Goal: Communication & Community: Answer question/provide support

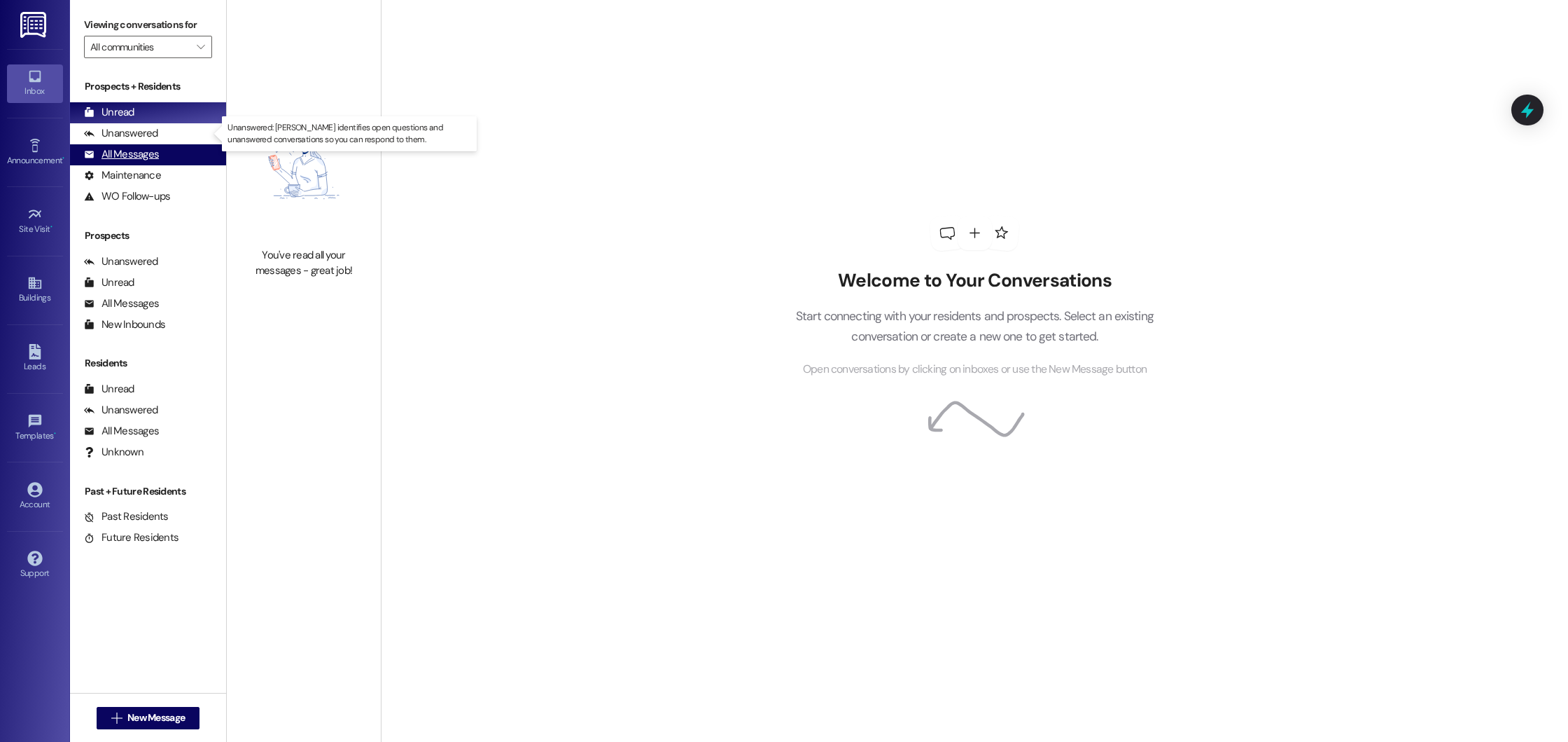
click at [115, 145] on div "All Messages (undefined)" at bounding box center [148, 154] width 156 height 21
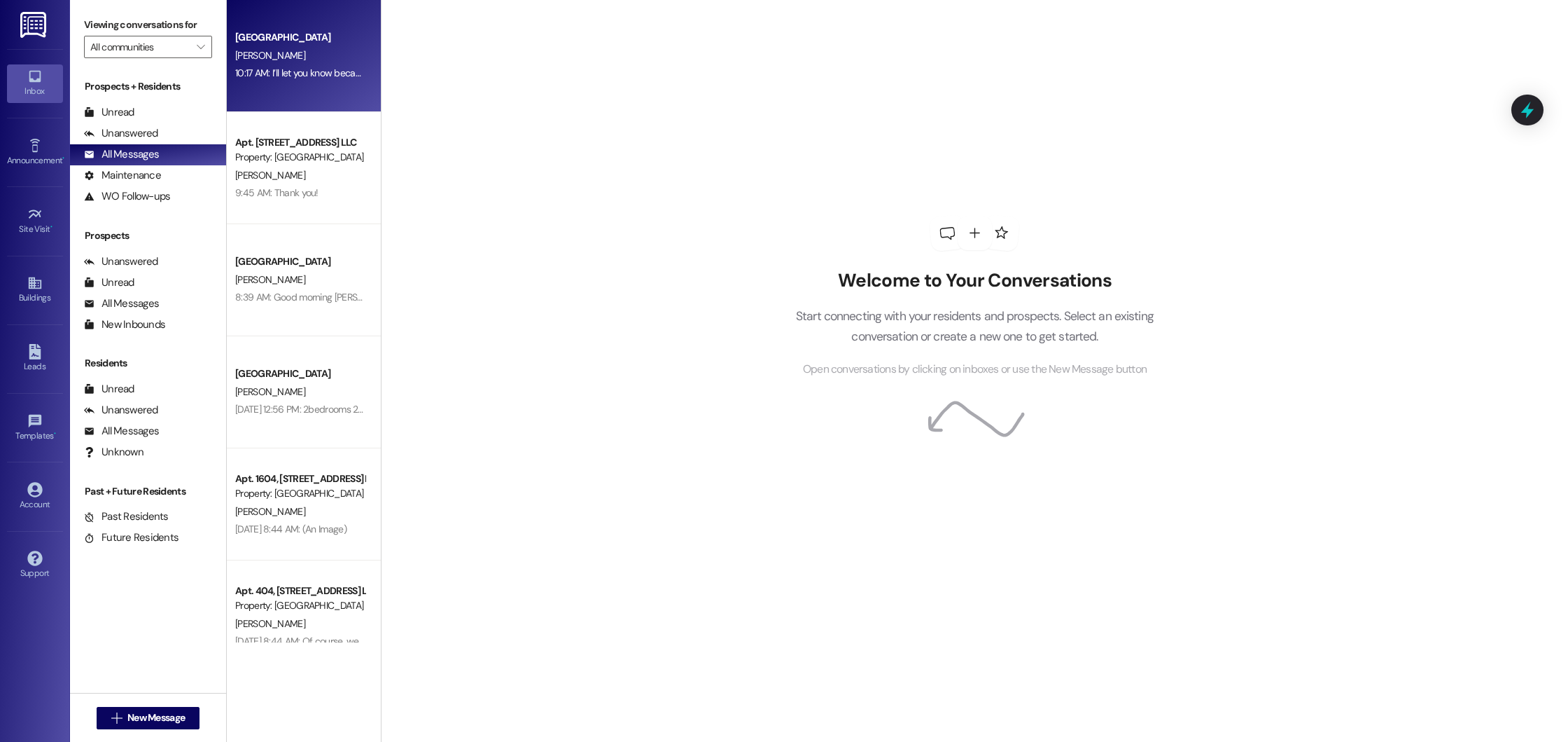
click at [304, 61] on div "J. West" at bounding box center [300, 55] width 132 height 17
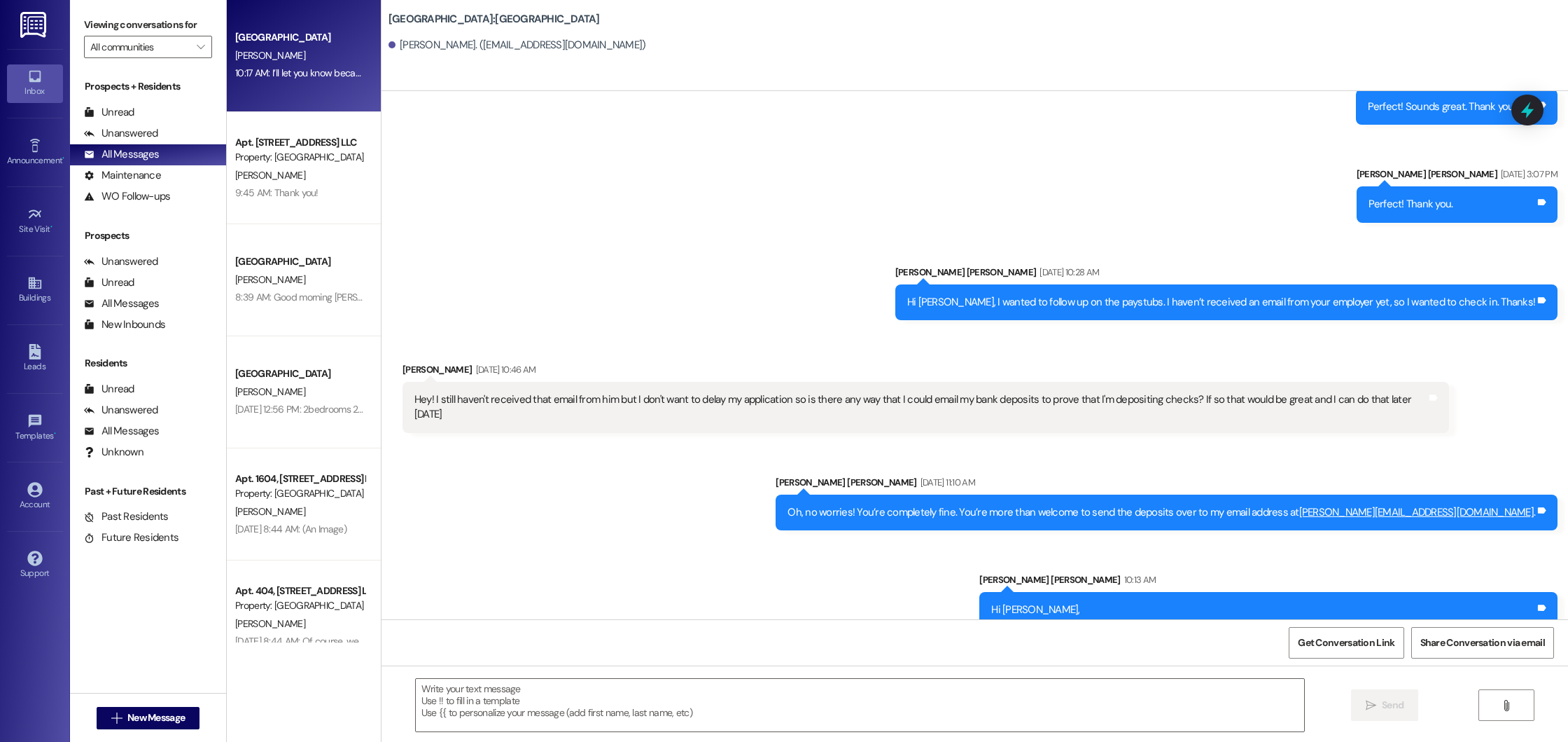
scroll to position [644, 0]
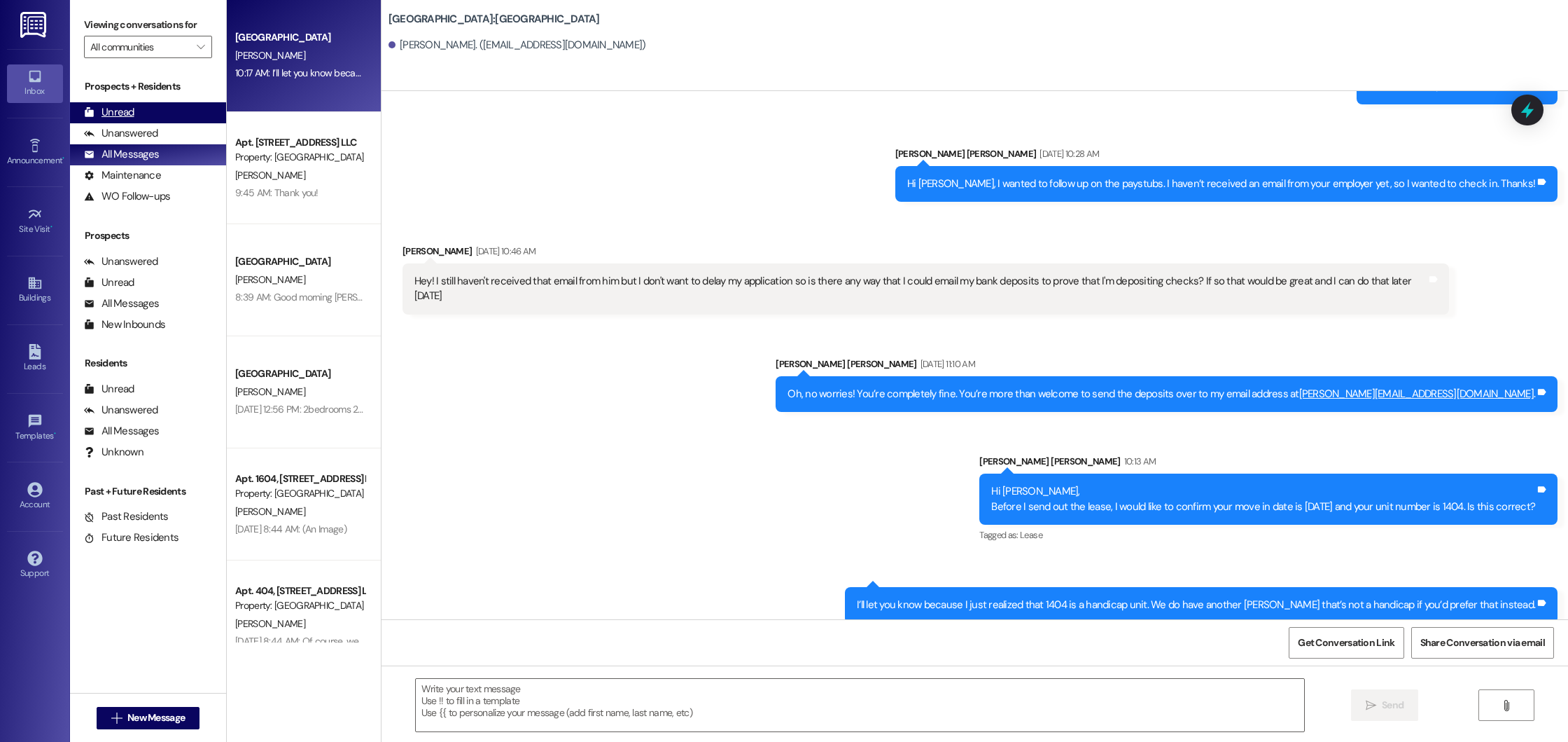
click at [150, 112] on div "Unread (0)" at bounding box center [148, 112] width 156 height 21
